Goal: Complete application form

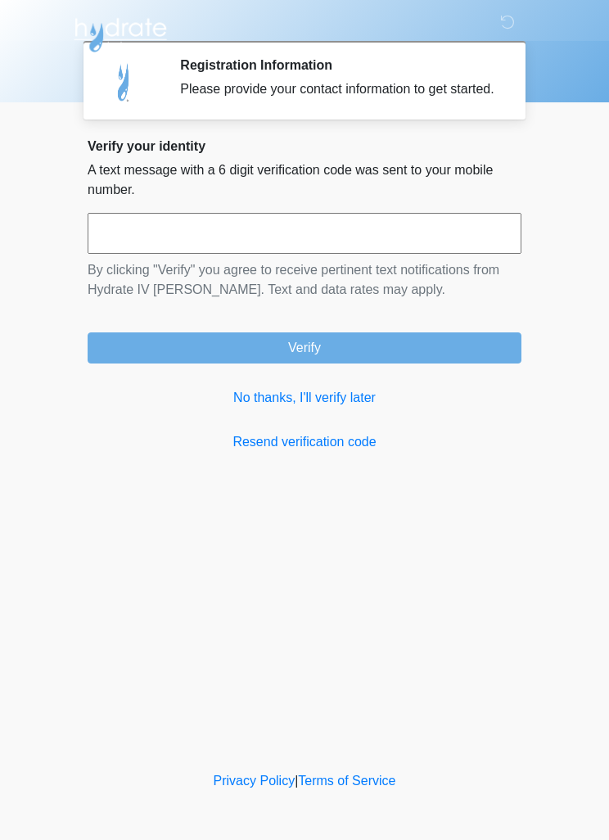
click at [315, 408] on link "No thanks, I'll verify later" at bounding box center [305, 398] width 434 height 20
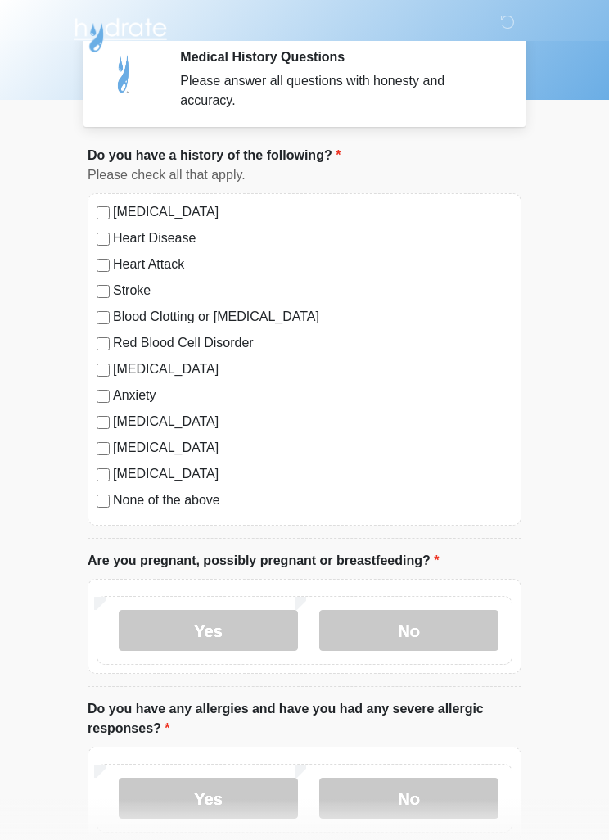
scroll to position [9, 0]
click at [0, 575] on body "‎ ‎ Medical History Questions Please answer all questions with honesty and accu…" at bounding box center [304, 411] width 609 height 840
click at [134, 501] on label "None of the above" at bounding box center [313, 500] width 400 height 20
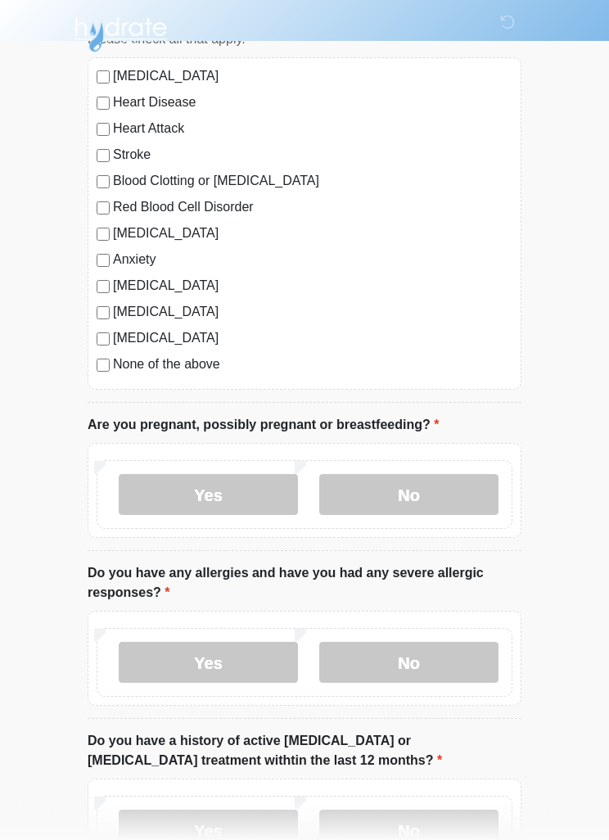
scroll to position [144, 0]
click at [414, 486] on label "No" at bounding box center [408, 494] width 179 height 41
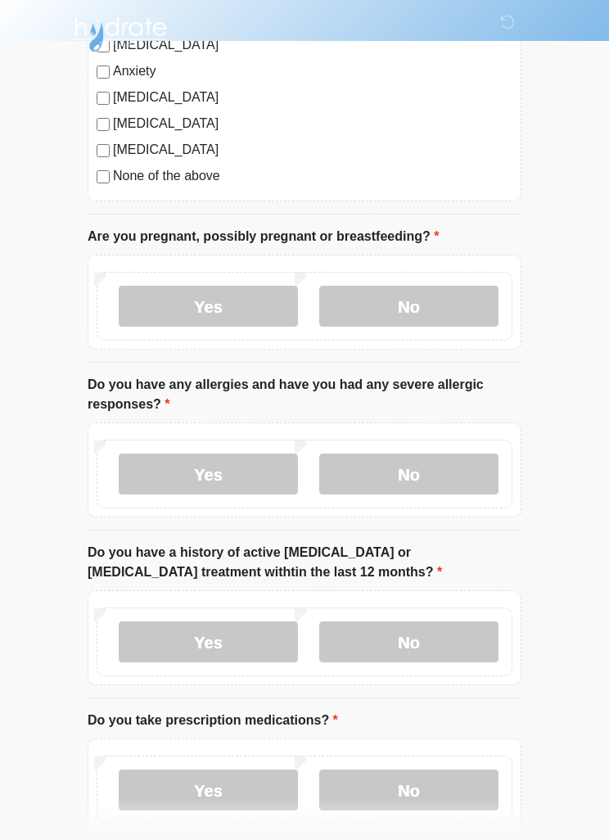
scroll to position [333, 0]
click at [220, 473] on label "Yes" at bounding box center [208, 473] width 179 height 41
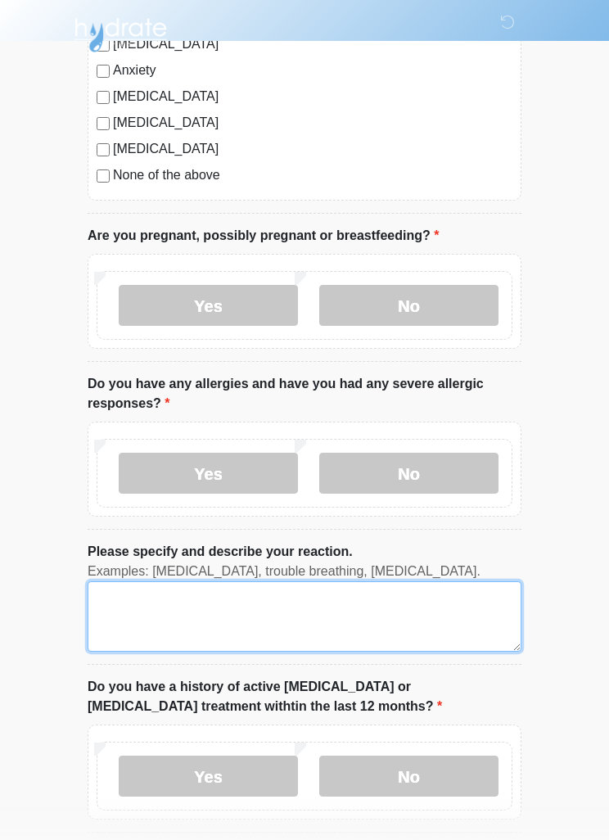
click at [255, 605] on textarea "Please specify and describe your reaction." at bounding box center [305, 617] width 434 height 70
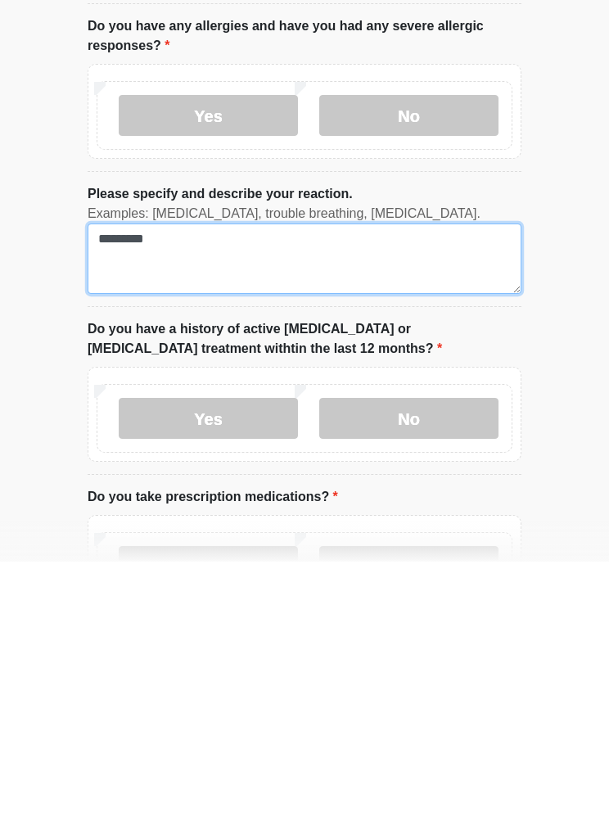
scroll to position [413, 0]
type textarea "*********"
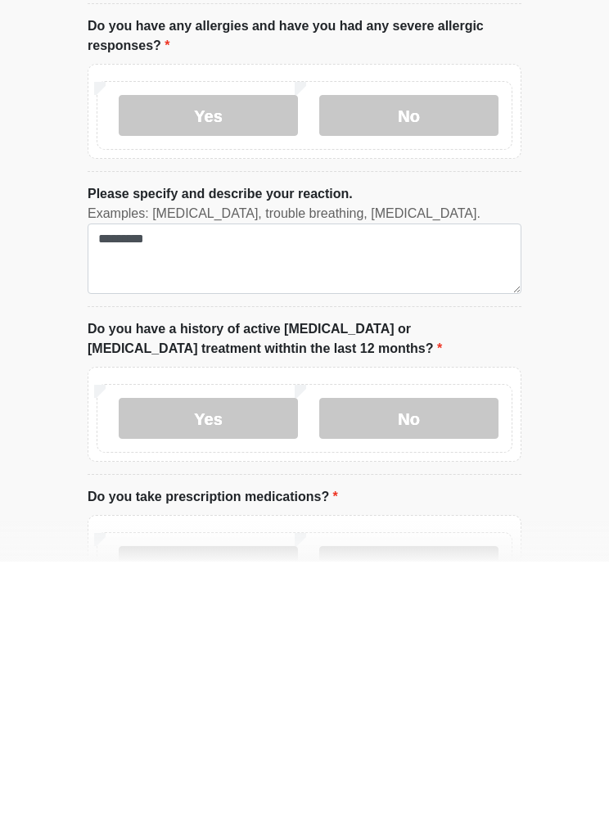
click at [427, 677] on label "No" at bounding box center [408, 697] width 179 height 41
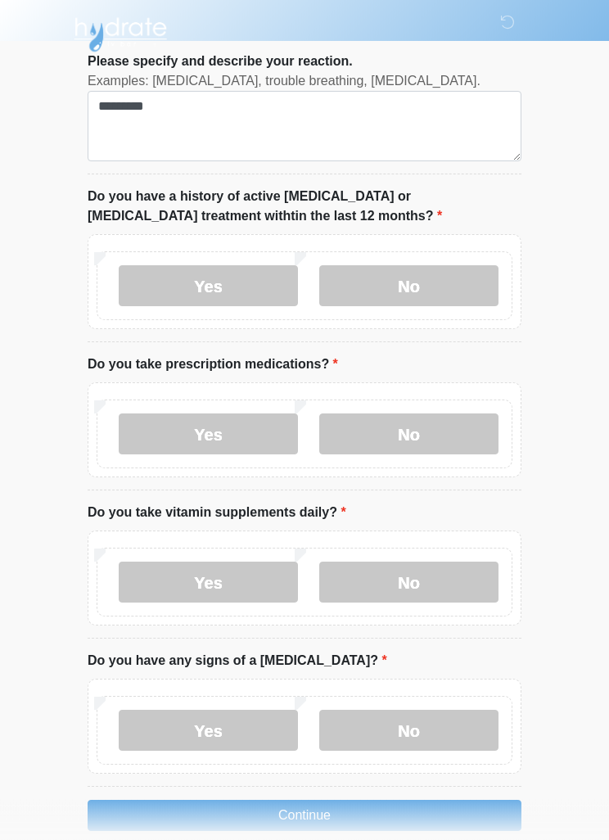
scroll to position [848, 0]
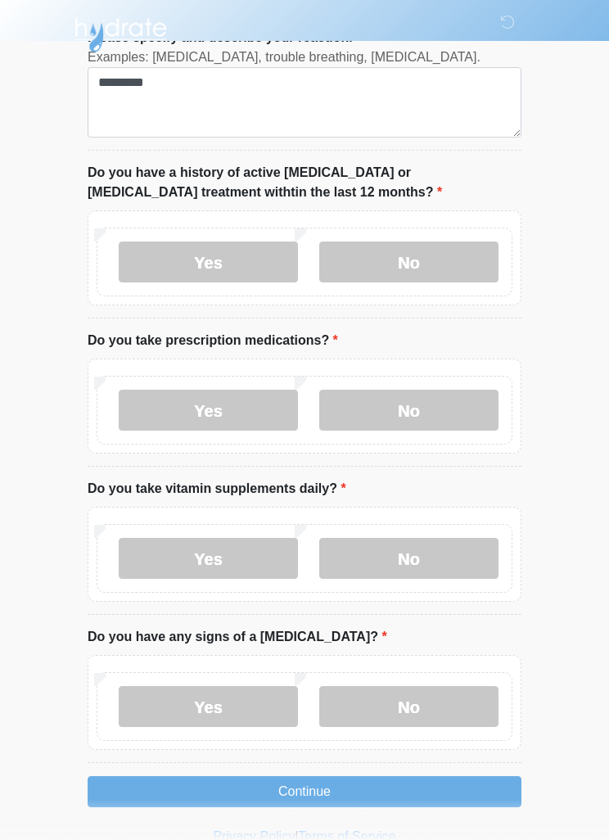
click at [422, 398] on label "No" at bounding box center [408, 410] width 179 height 41
click at [223, 547] on label "Yes" at bounding box center [208, 558] width 179 height 41
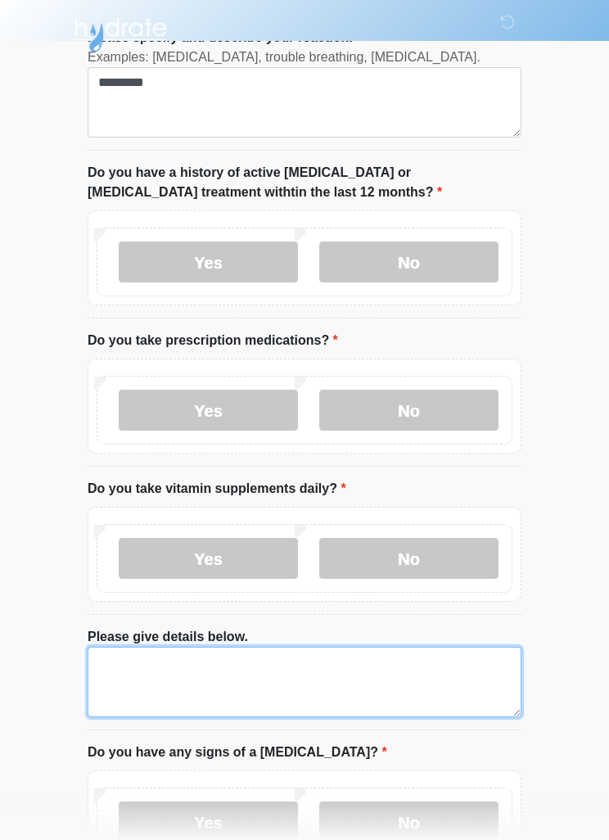
click at [279, 674] on textarea "Please give details below." at bounding box center [305, 682] width 434 height 70
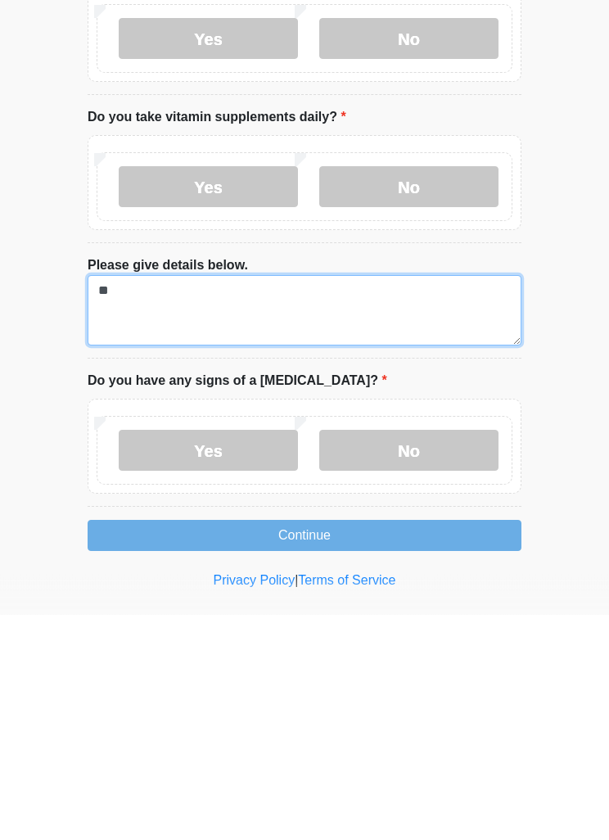
type textarea "*"
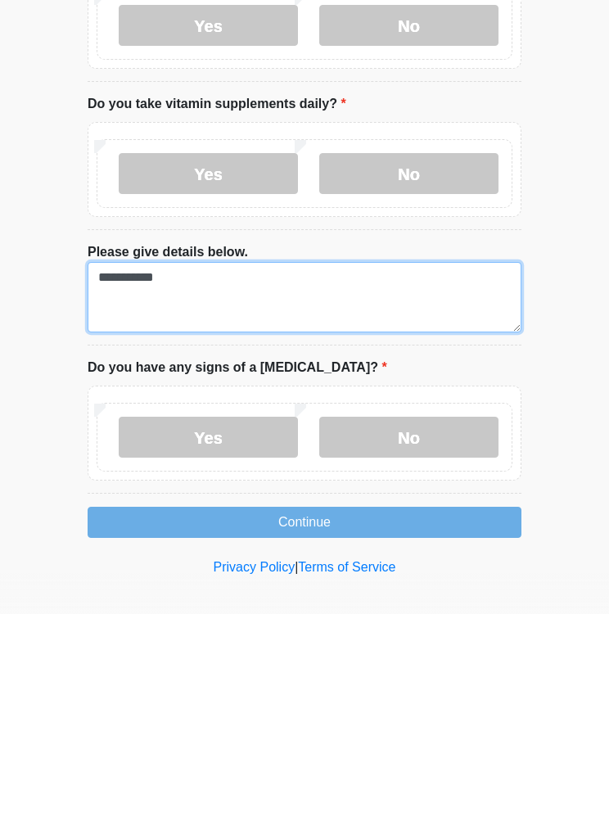
scroll to position [1016, 0]
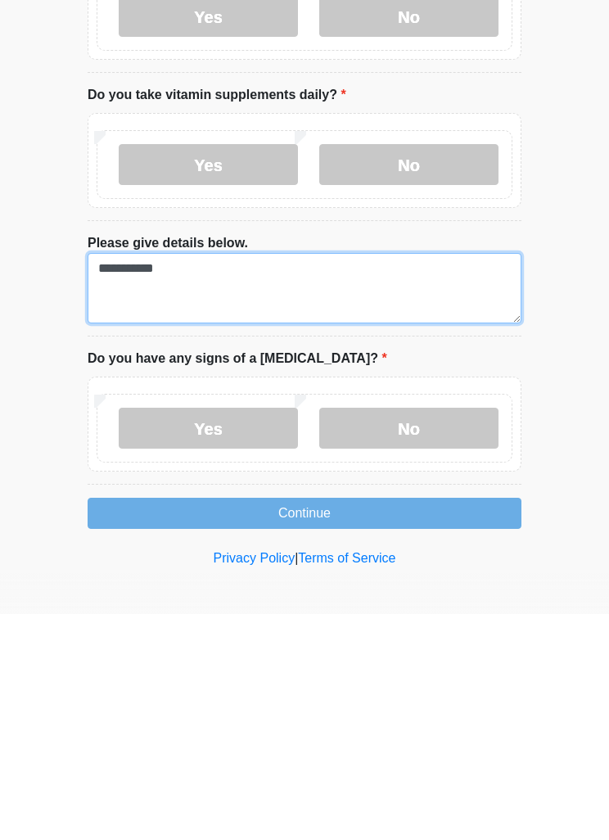
type textarea "**********"
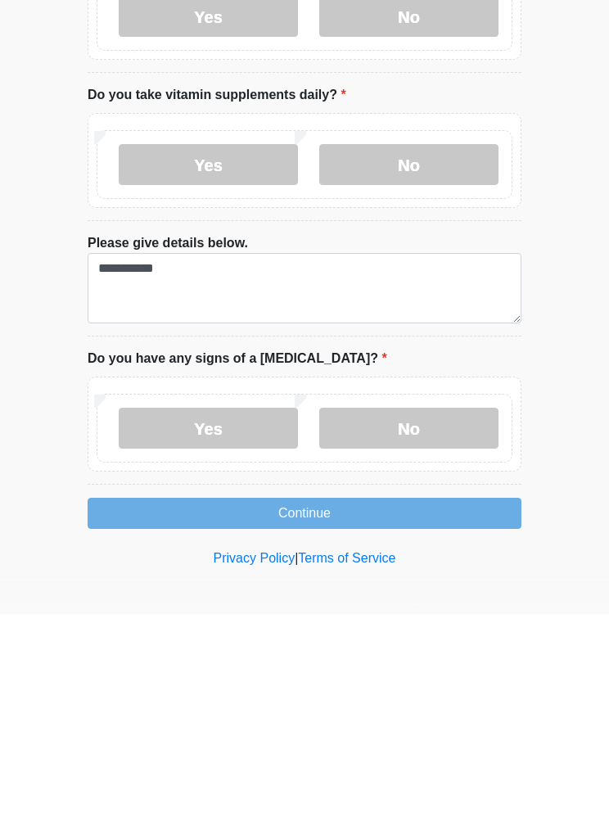
click at [426, 634] on label "No" at bounding box center [408, 654] width 179 height 41
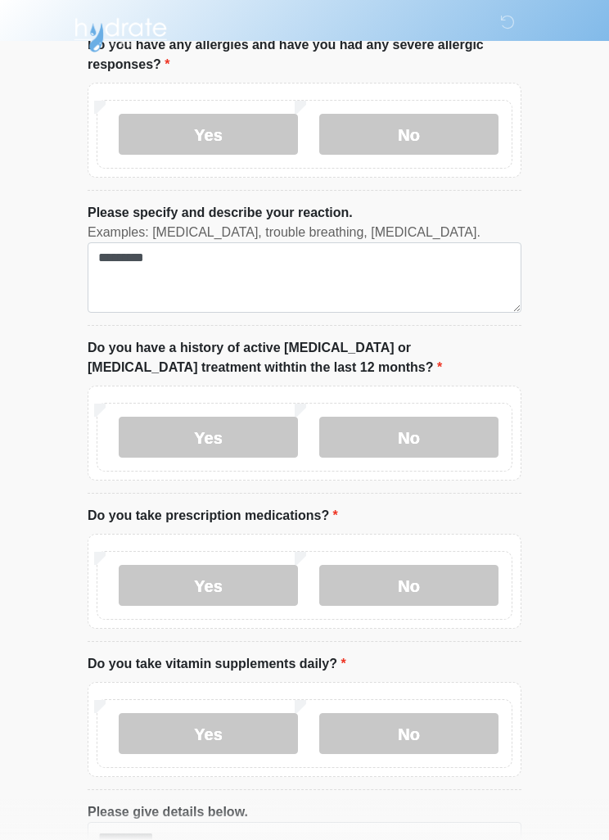
scroll to position [672, 0]
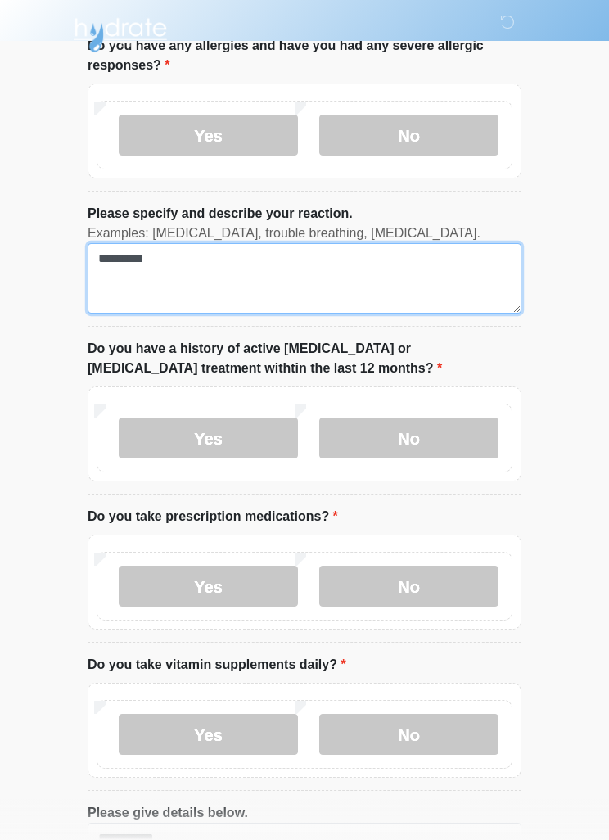
click at [235, 278] on textarea "*********" at bounding box center [305, 278] width 434 height 70
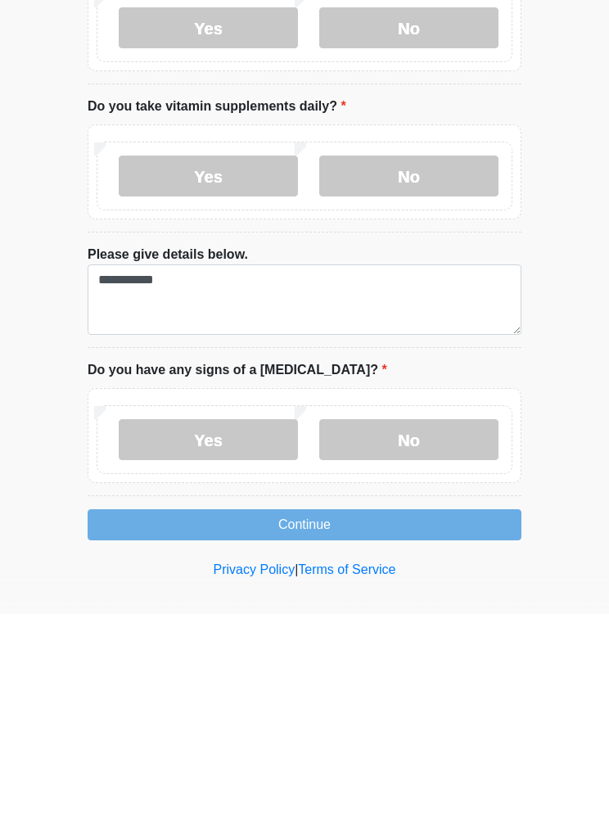
scroll to position [1016, 0]
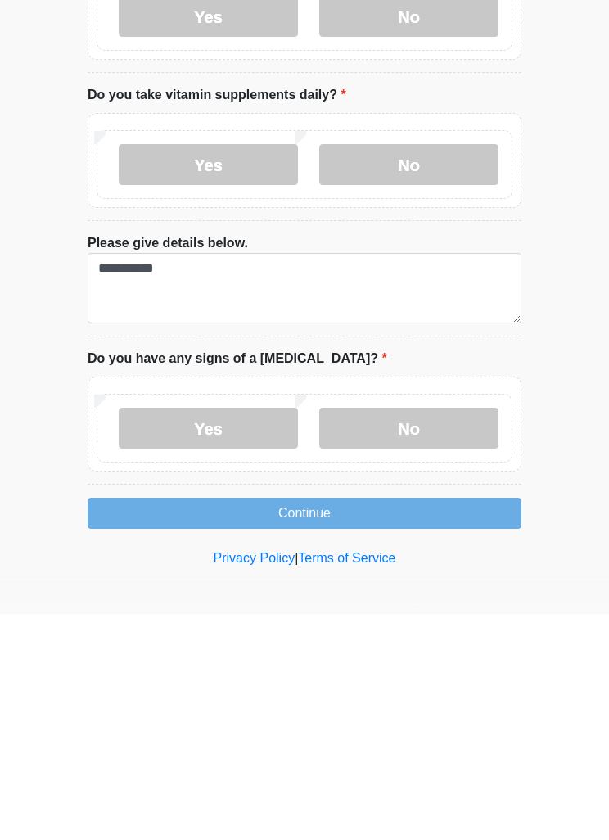
click at [370, 724] on button "Continue" at bounding box center [305, 739] width 434 height 31
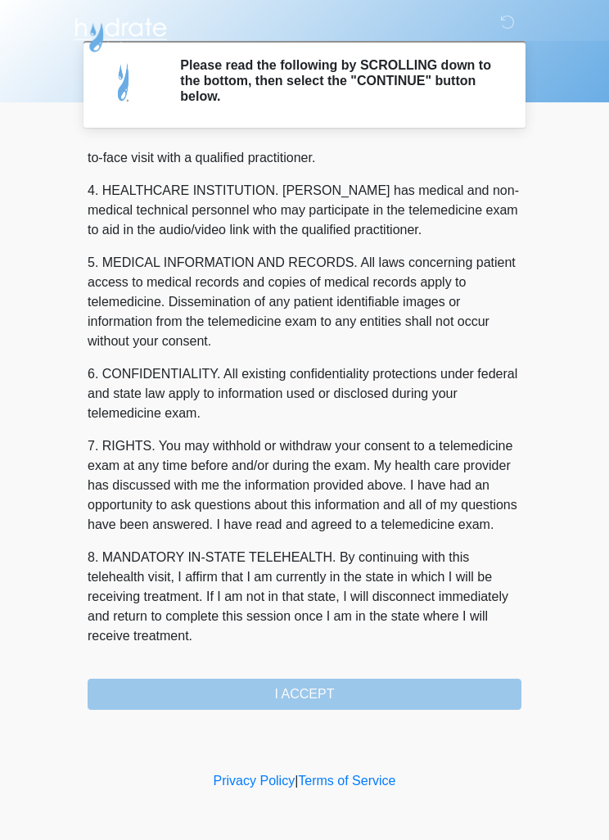
scroll to position [457, 0]
click at [343, 687] on button "I ACCEPT" at bounding box center [305, 694] width 434 height 31
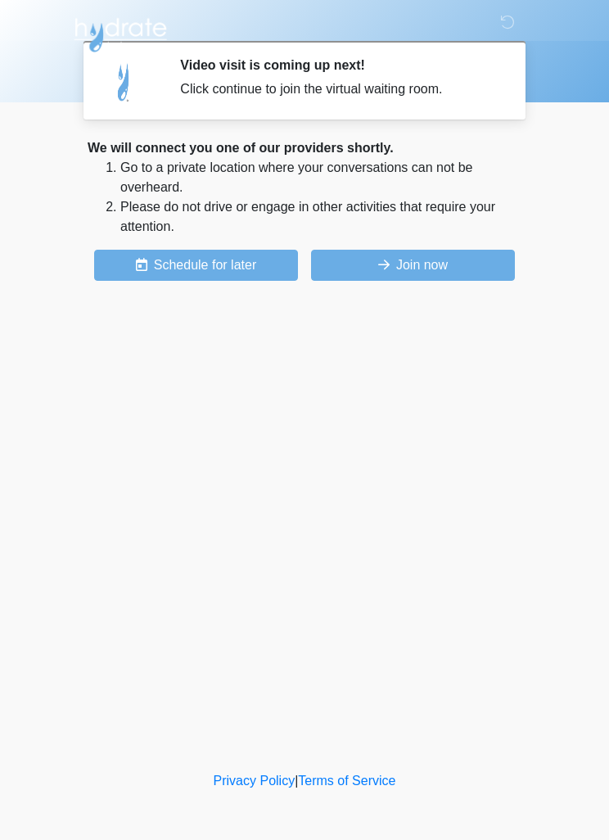
click at [469, 265] on button "Join now" at bounding box center [413, 265] width 204 height 31
